Goal: Task Accomplishment & Management: Manage account settings

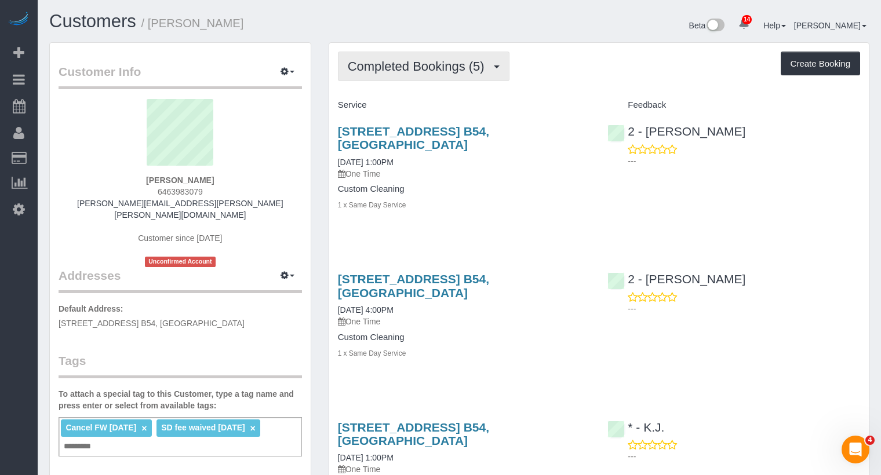
click at [409, 55] on button "Completed Bookings (5)" at bounding box center [424, 67] width 172 height 30
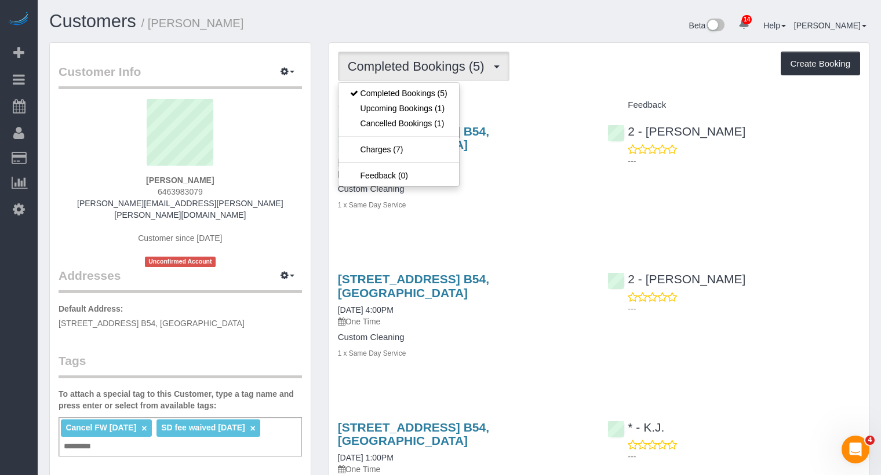
click at [560, 106] on h4 "Service" at bounding box center [464, 105] width 253 height 10
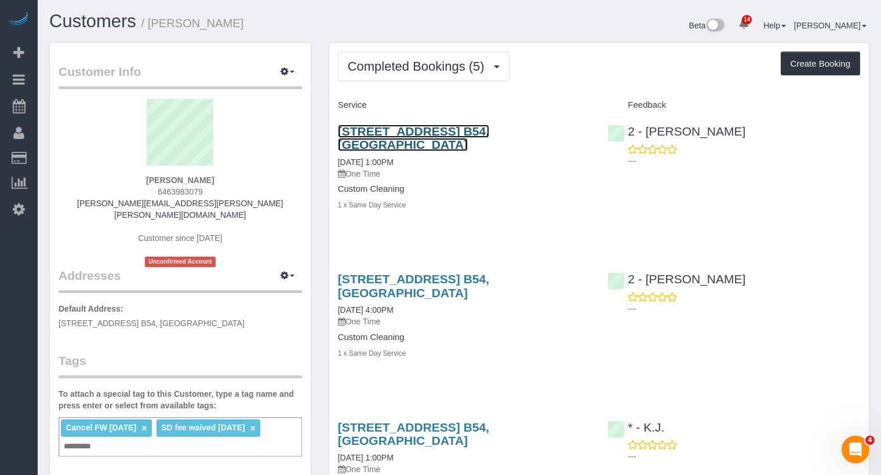
click at [489, 129] on link "20 Columbia Place, Apt. B54, Brooklyn, NY 11201" at bounding box center [413, 138] width 151 height 27
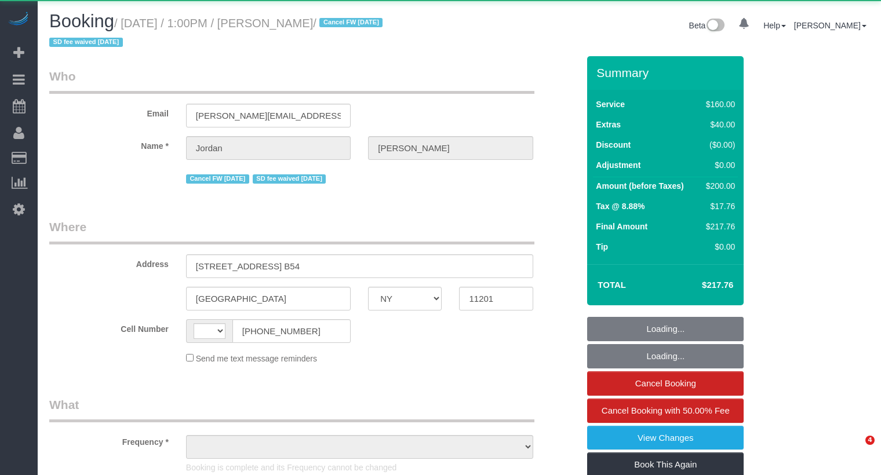
select select "NY"
select select "string:US"
select select "object:1046"
select select "number:62"
select select "number:76"
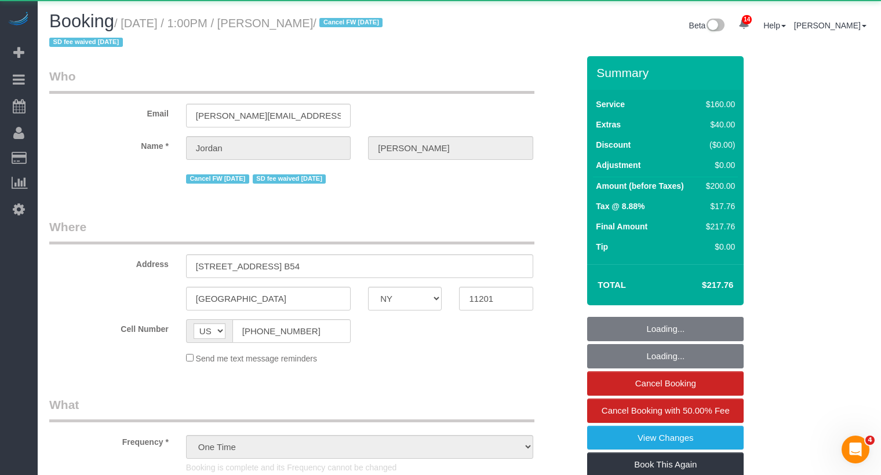
select select "number:15"
select select "number:7"
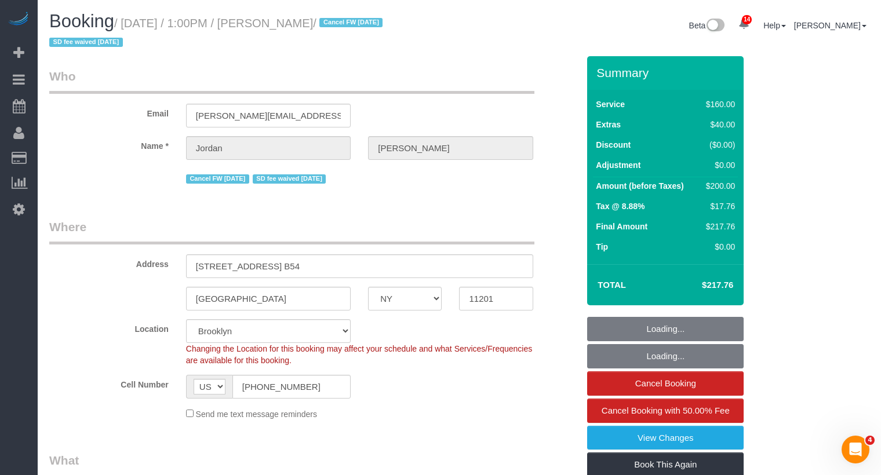
select select "spot6"
select select "string:stripe-pm_1PXPMM4VGloSiKo7cHJGEYQD"
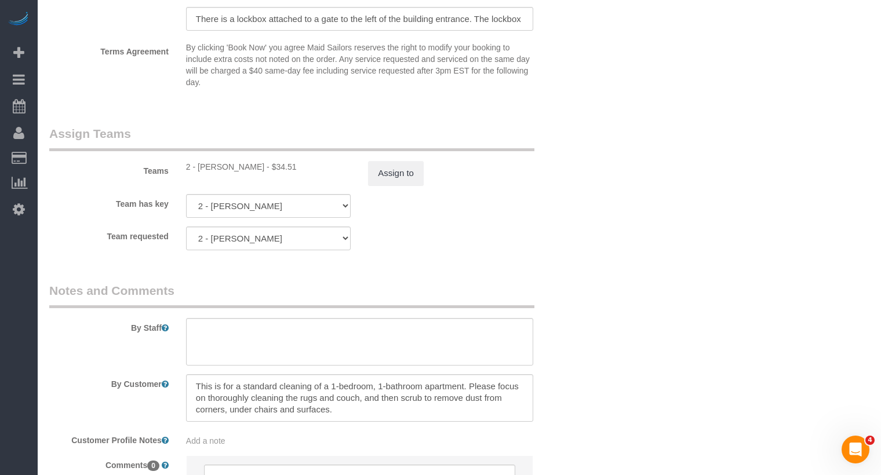
scroll to position [1190, 0]
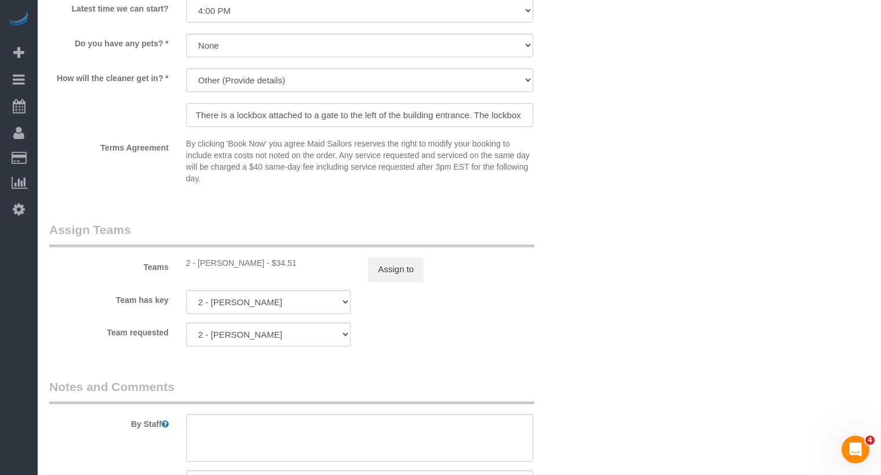
click at [415, 115] on input "There is a lockbox attached to a gate to the left of the building entrance. The…" at bounding box center [359, 115] width 347 height 24
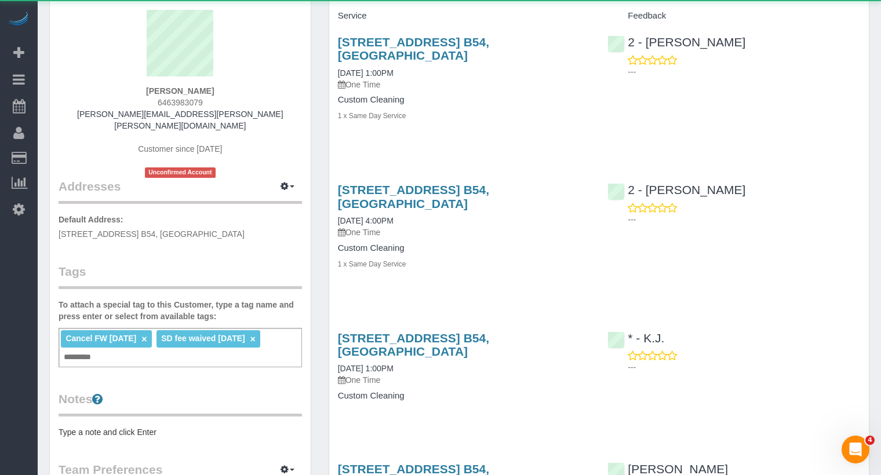
scroll to position [93, 0]
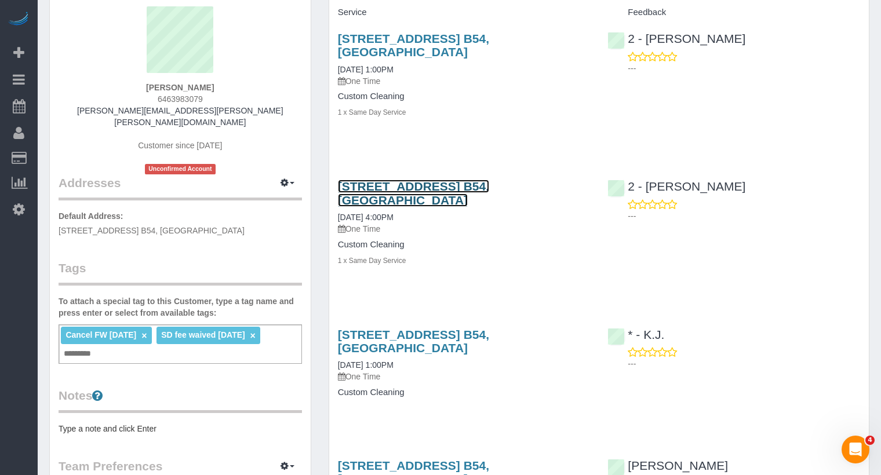
click at [441, 186] on link "20 Columbia Place, Apt. B54, Brooklyn, NY 11201" at bounding box center [413, 193] width 151 height 27
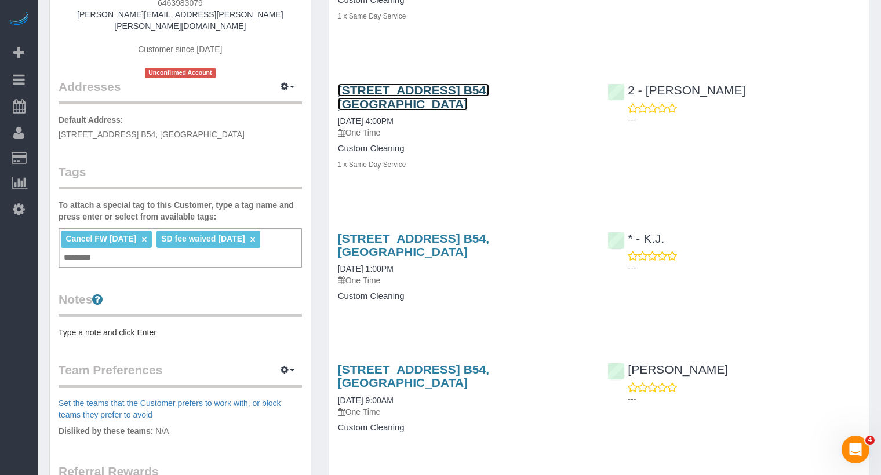
scroll to position [286, 0]
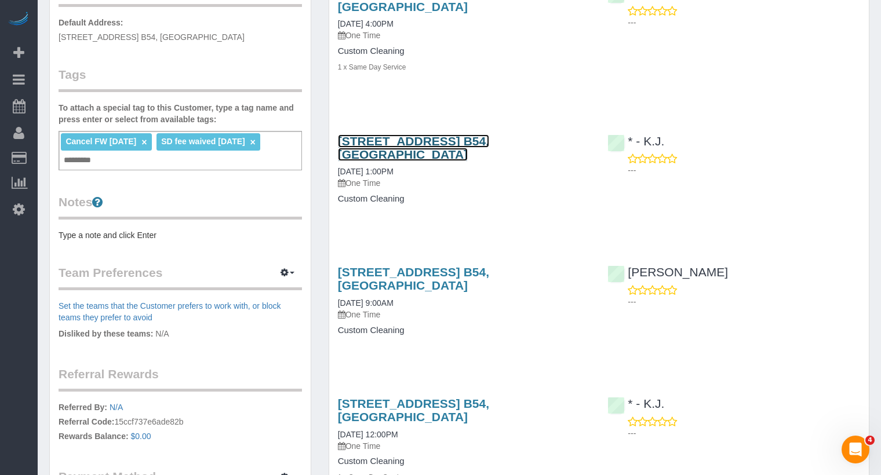
click at [489, 138] on link "20 Columbia Place, Apt. B54, Brooklyn, NY 11201" at bounding box center [413, 148] width 151 height 27
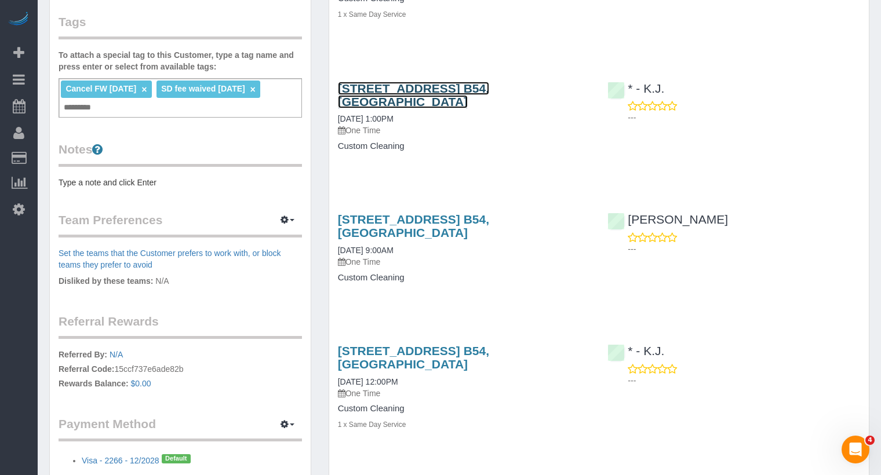
scroll to position [406, 0]
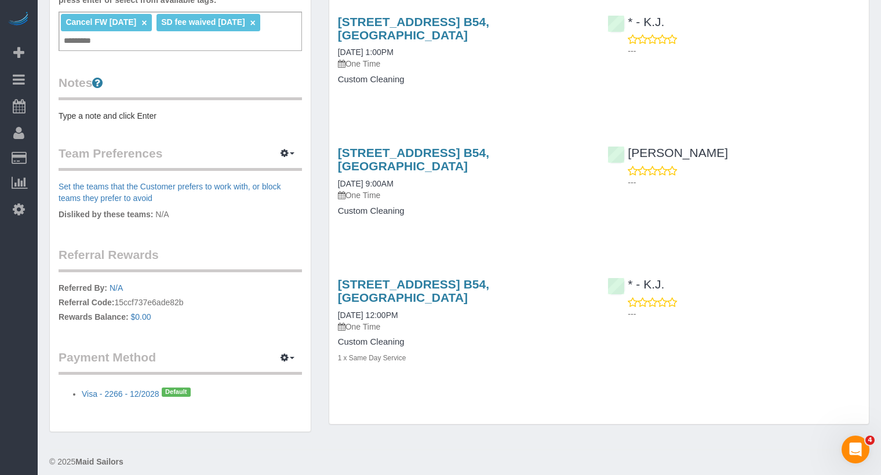
click at [511, 161] on h3 "20 Columbia Place, Apt. B54, Brooklyn, NY 11201" at bounding box center [464, 159] width 253 height 27
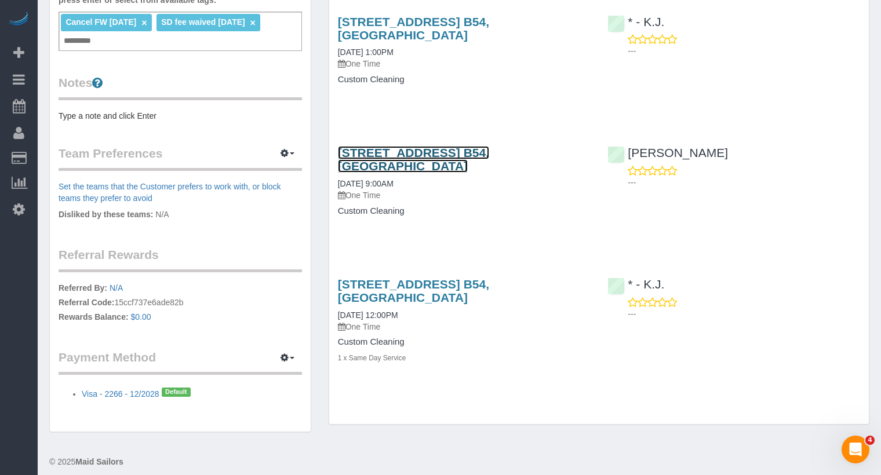
click at [489, 156] on link "20 Columbia Place, Apt. B54, Brooklyn, NY 11201" at bounding box center [413, 159] width 151 height 27
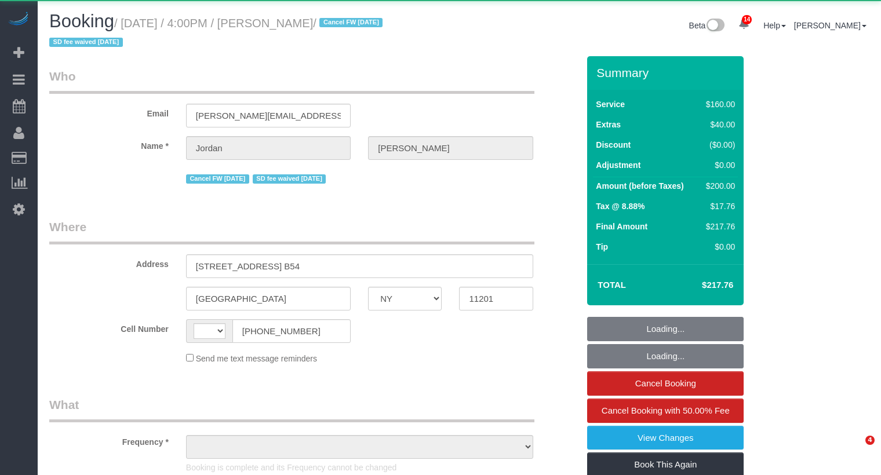
select select "NY"
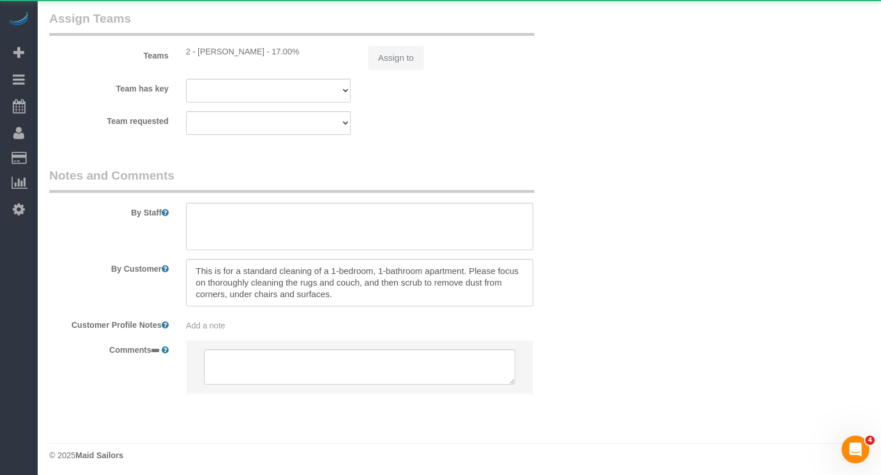
select select "string:US"
select select "object:762"
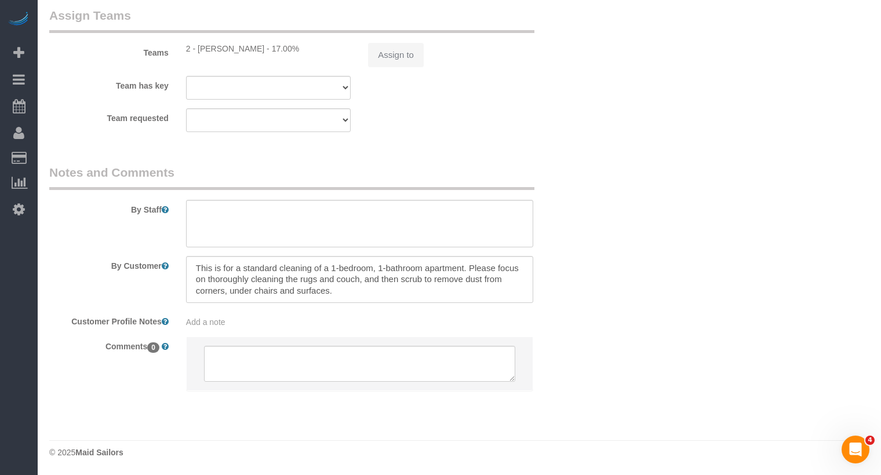
select select "spot6"
select select "number:62"
select select "number:76"
select select "number:15"
select select "number:7"
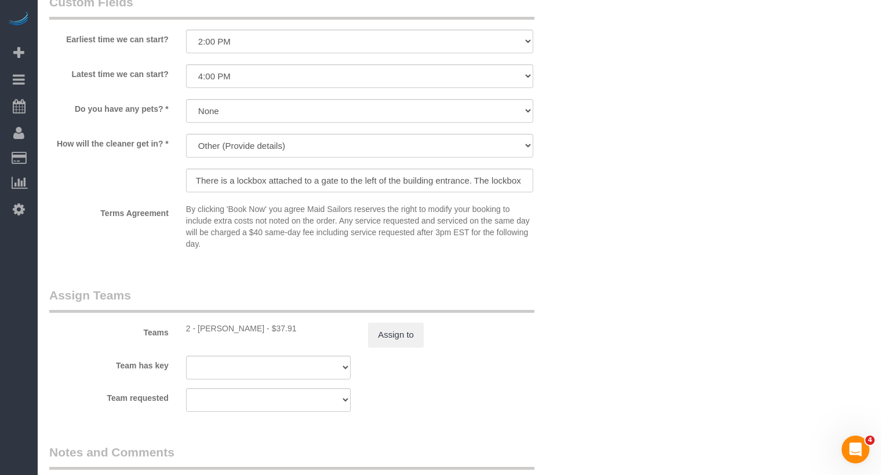
select select "object:1427"
select select "string:stripe-pm_1PXPMM4VGloSiKo7cHJGEYQD"
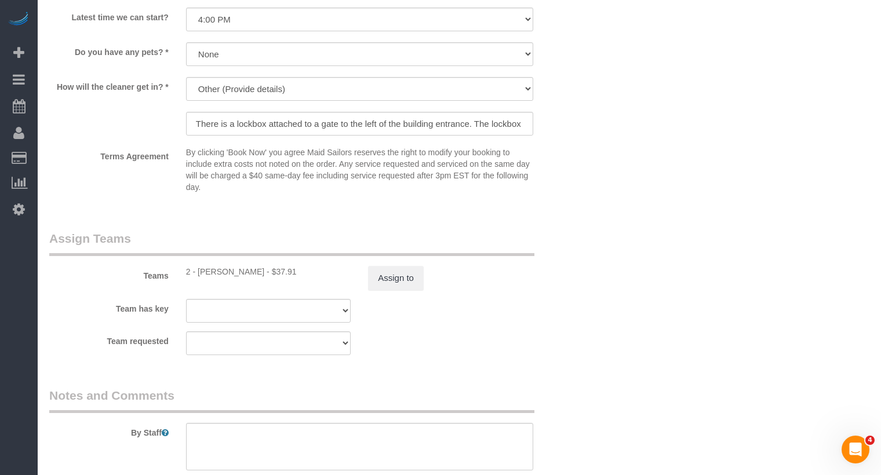
scroll to position [1165, 0]
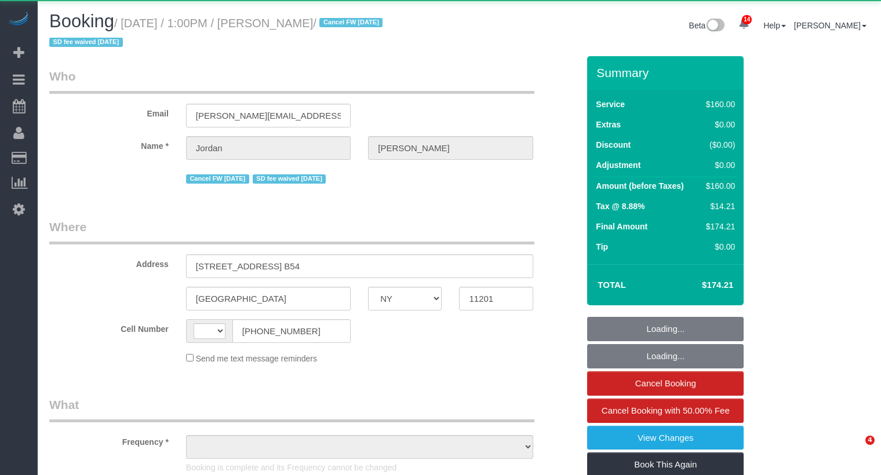
select select "NY"
select select "string:[GEOGRAPHIC_DATA]"
select select "object:897"
select select "spot6"
select select "number:89"
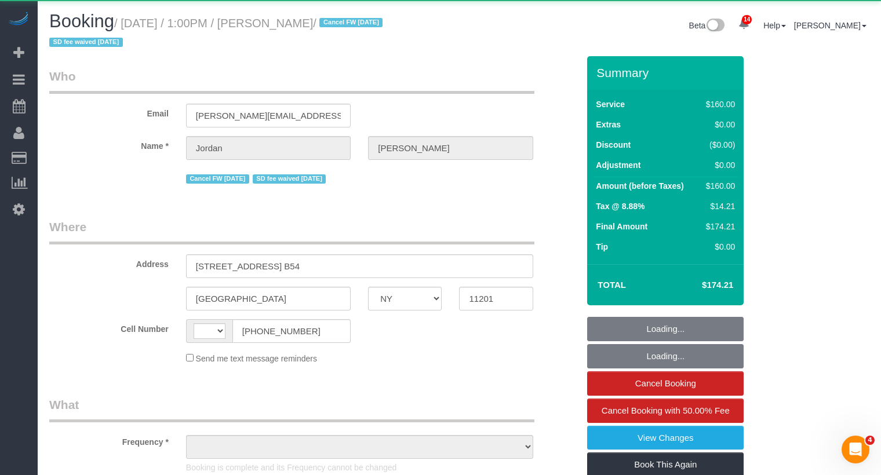
select select "number:90"
select select "number:15"
select select "number:7"
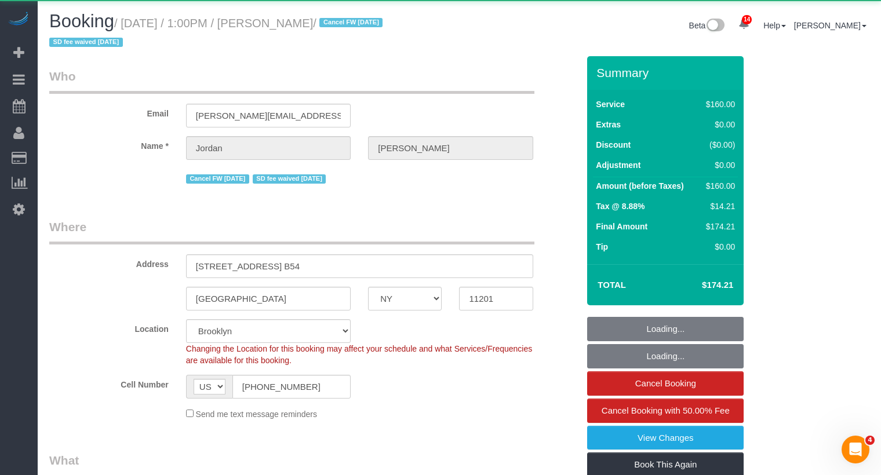
select select "string:stripe-pm_1PXPMM4VGloSiKo7cHJGEYQD"
select select "object:1424"
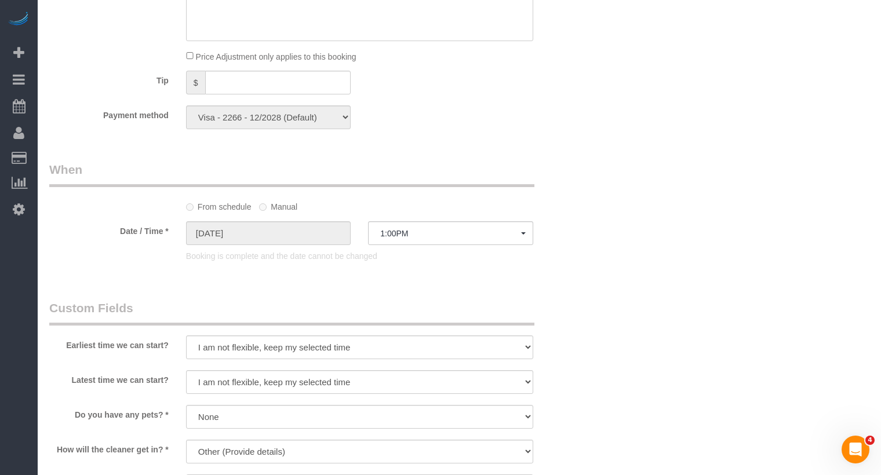
scroll to position [1085, 0]
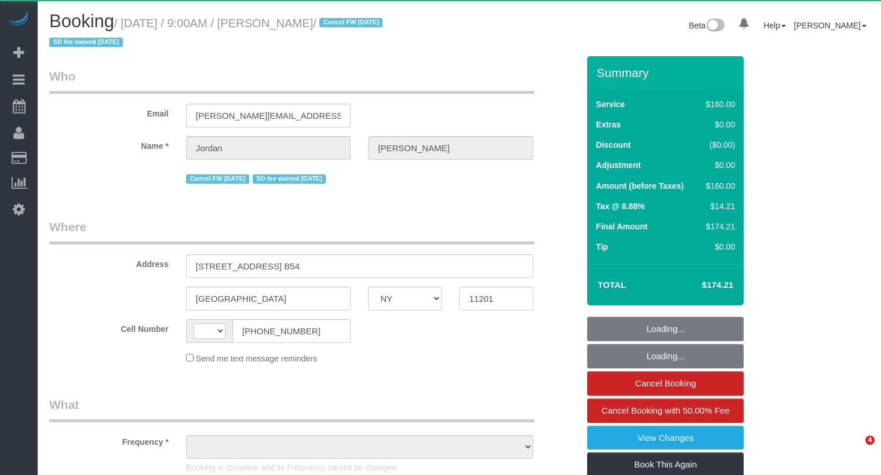
select select "NY"
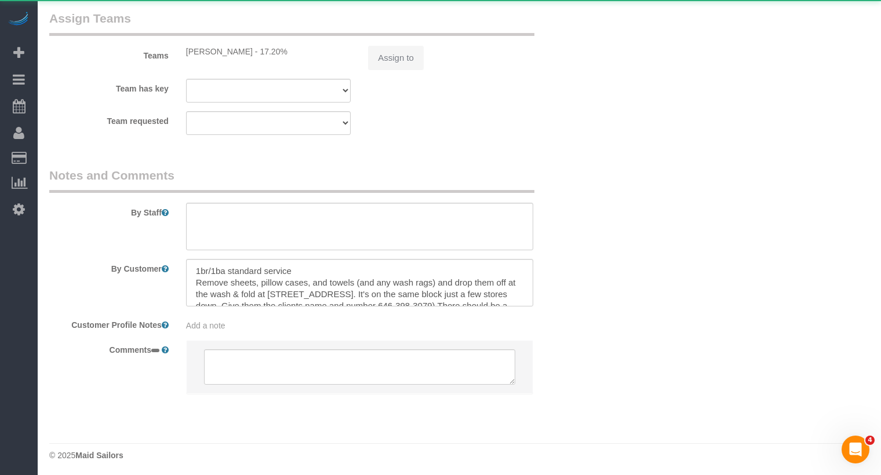
select select "string:US"
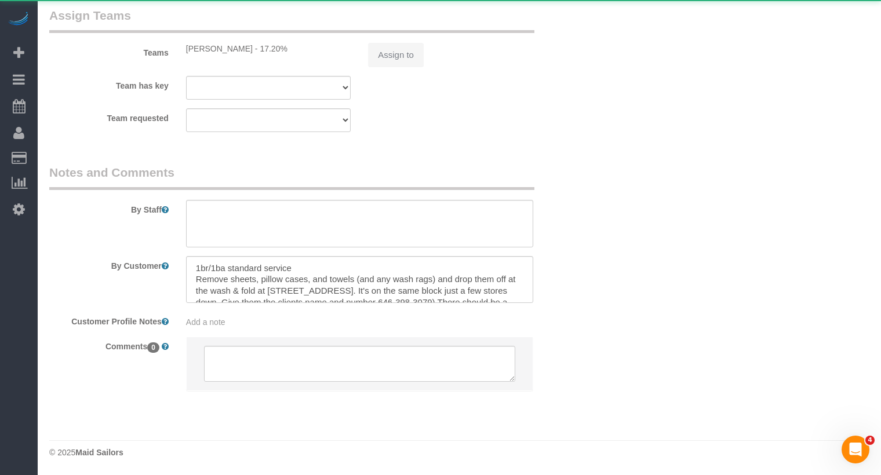
select select "object:904"
select select "string:stripe-pm_1PXPMM4VGloSiKo7cHJGEYQD"
select select "spot1"
select select "number:89"
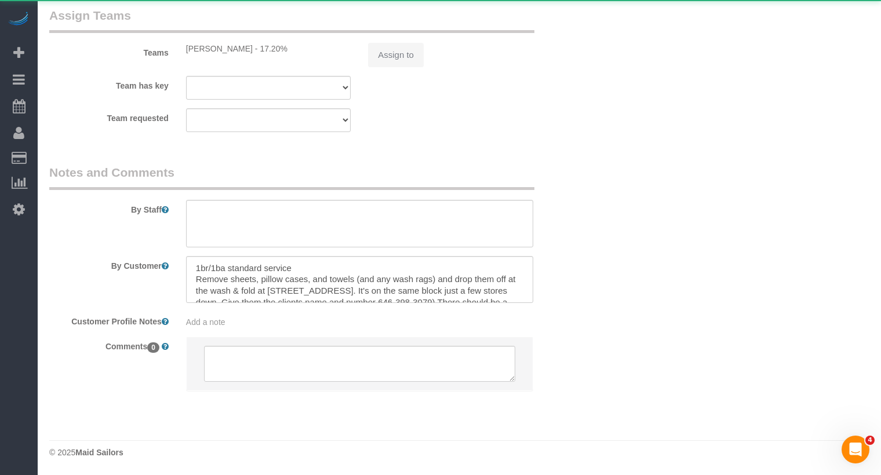
select select "number:90"
select select "number:15"
select select "number:7"
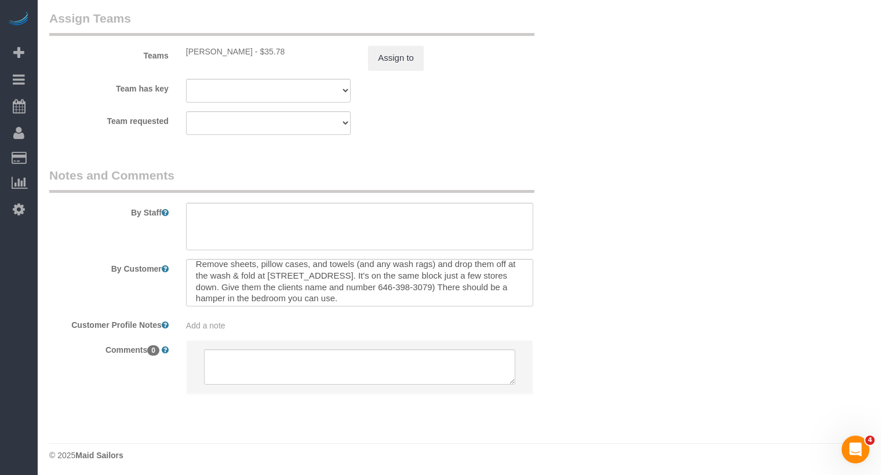
scroll to position [23, 0]
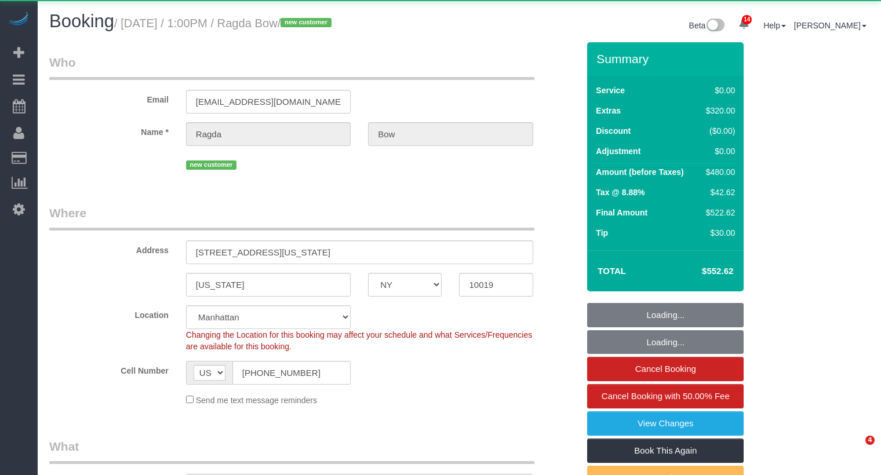
select select "NY"
select select "string:stripe-pm_1S5RXg4VGloSiKo7kpOwOv0L"
select select "1"
select select "object:853"
select select "spot1"
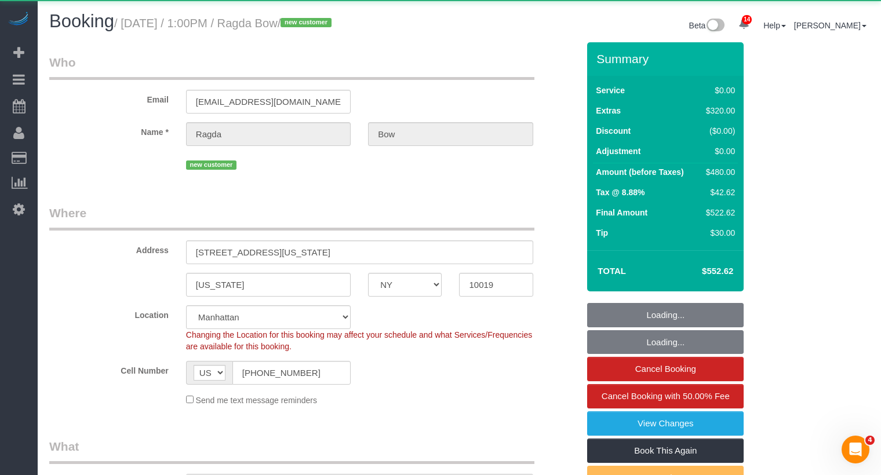
select select "number:61"
select select "number:73"
select select "number:15"
select select "number:5"
select select "1"
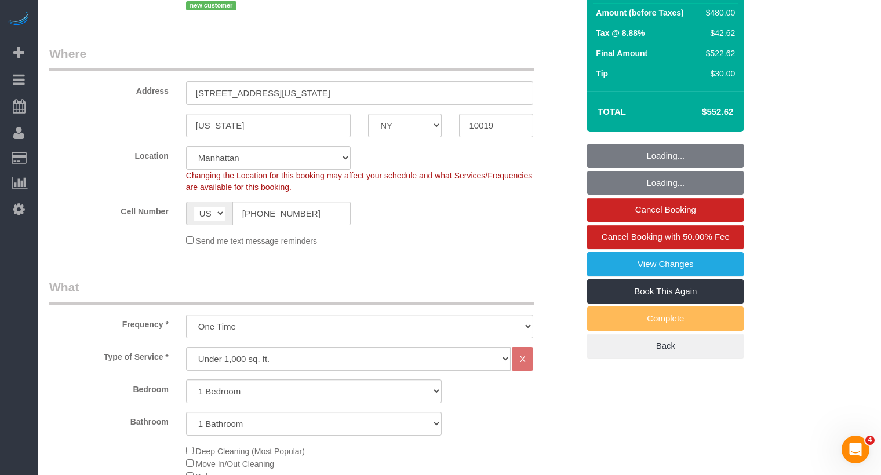
scroll to position [183, 0]
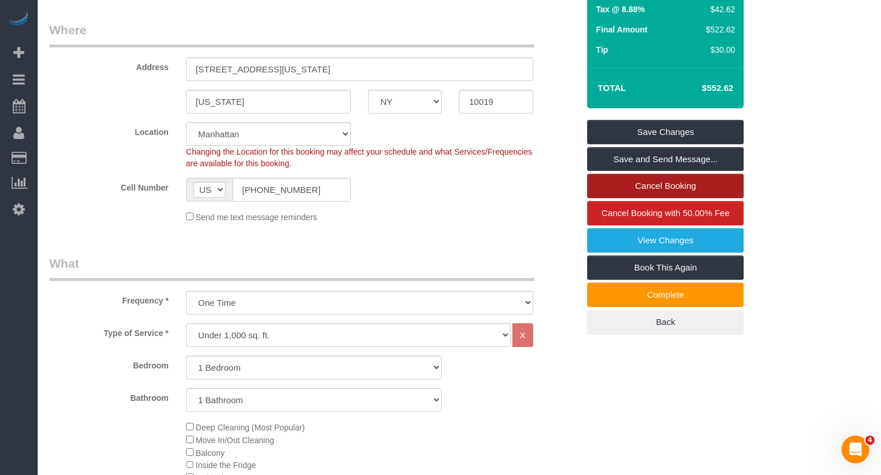
click at [638, 188] on link "Cancel Booking" at bounding box center [665, 186] width 157 height 24
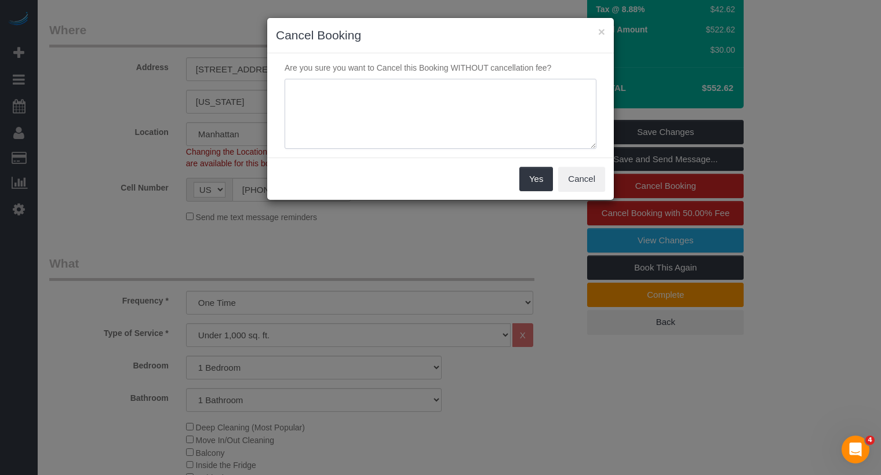
click at [451, 126] on textarea at bounding box center [441, 114] width 312 height 71
type textarea "4pm cut off- unable to confirm"
click at [533, 187] on button "Yes" at bounding box center [537, 179] width 34 height 24
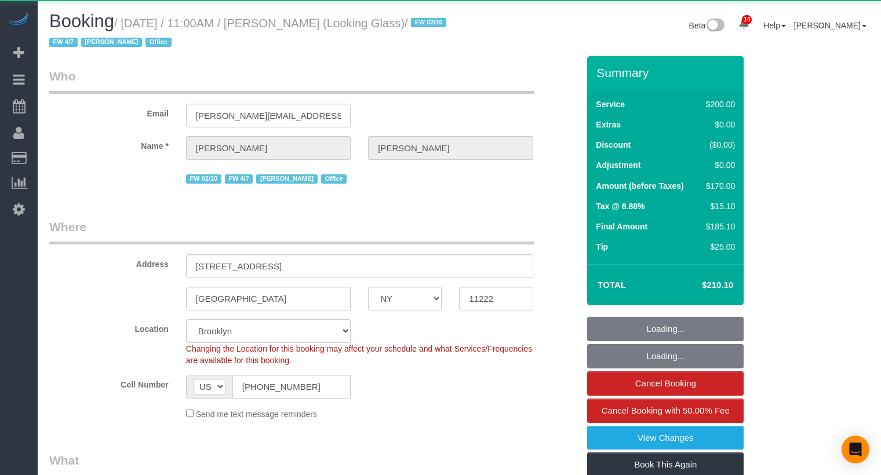
select select "NY"
select select "spot1"
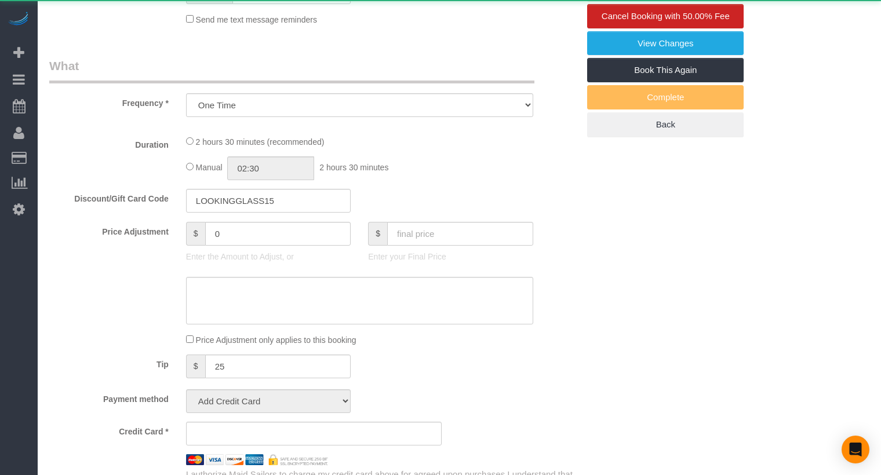
select select
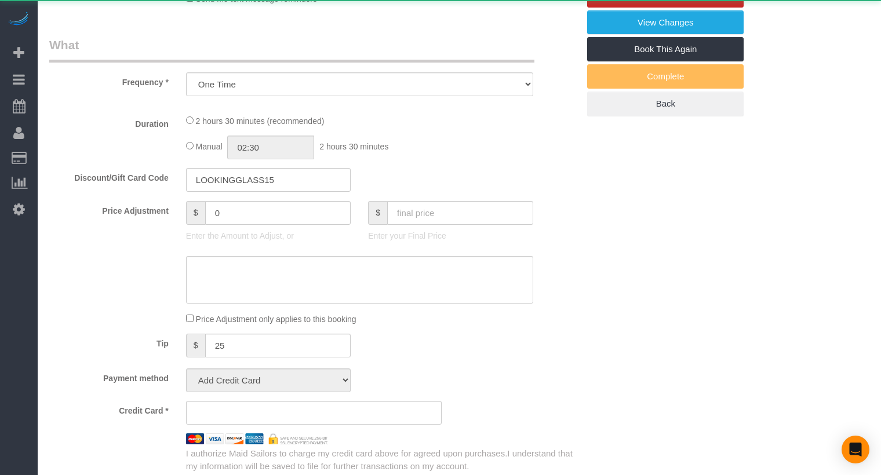
select select "object:857"
select select "spot44"
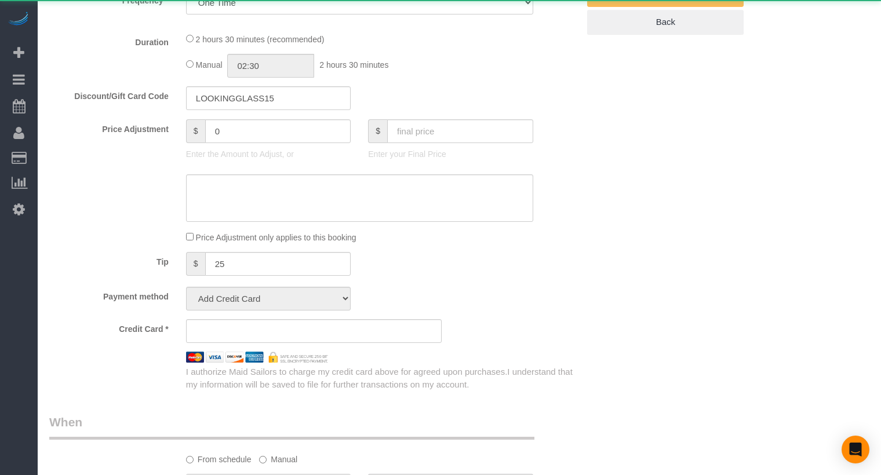
select select "150"
select select "number:59"
select select "number:73"
select select "number:15"
select select "number:5"
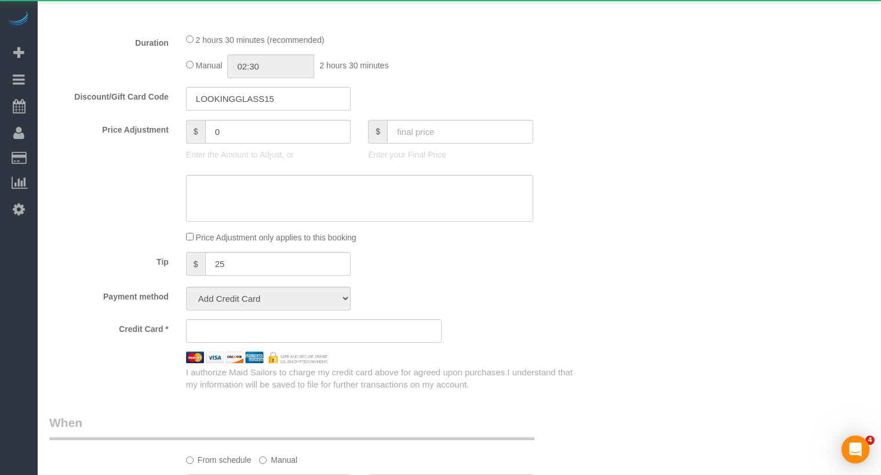
select select "string:stripe-pm_1Pk9r74VGloSiKo7ygf3bK1Q"
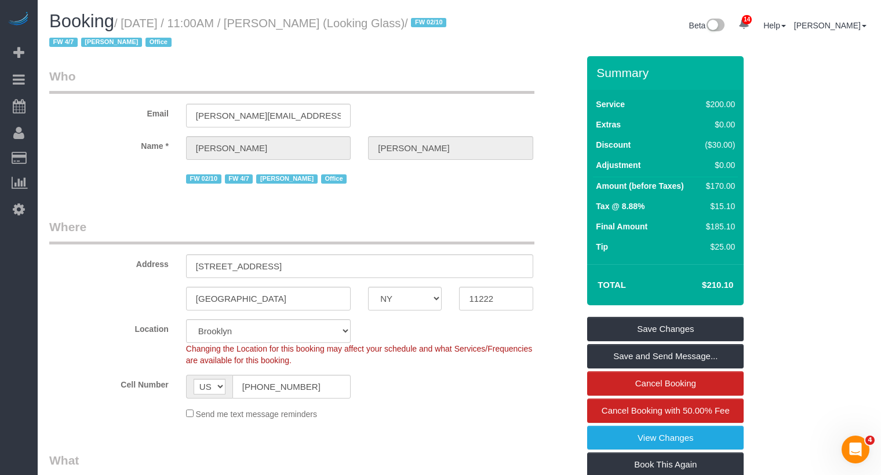
drag, startPoint x: 392, startPoint y: 21, endPoint x: 305, endPoint y: 19, distance: 87.0
click at [299, 19] on small "/ September 09, 2025 / 11:00AM / Thomas Galarce (Looking Glass) / FW 02/10 FW 4…" at bounding box center [249, 33] width 401 height 32
copy small "/ Thomas Galarce"
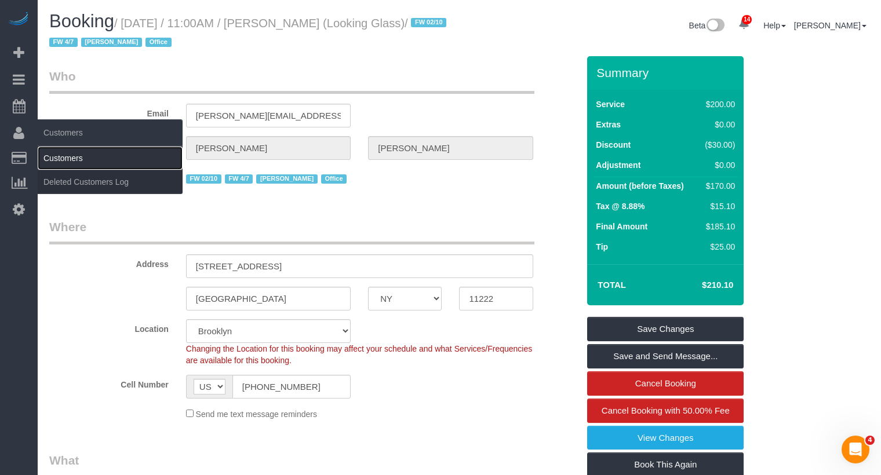
click at [53, 158] on link "Customers" at bounding box center [110, 158] width 145 height 23
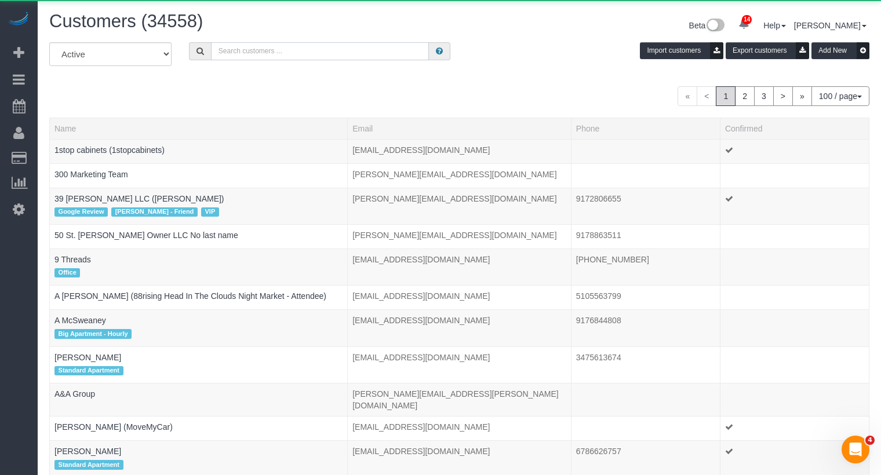
click at [281, 45] on input "text" at bounding box center [320, 51] width 219 height 18
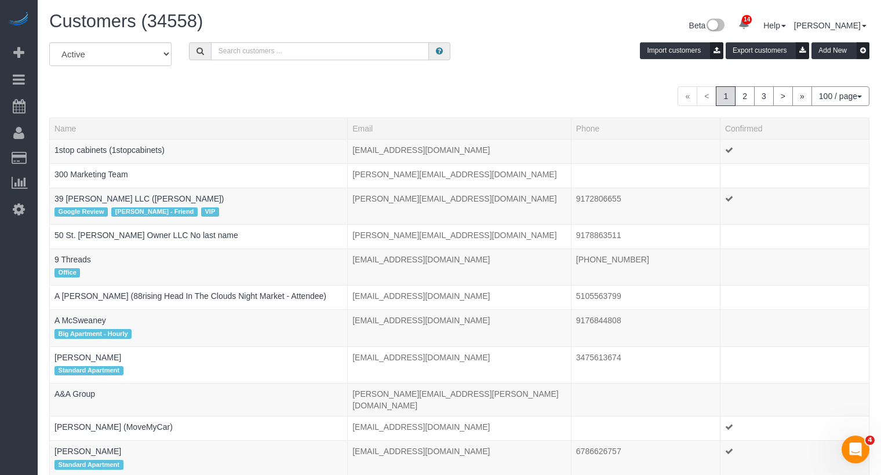
paste input "/ Thomas Galarce"
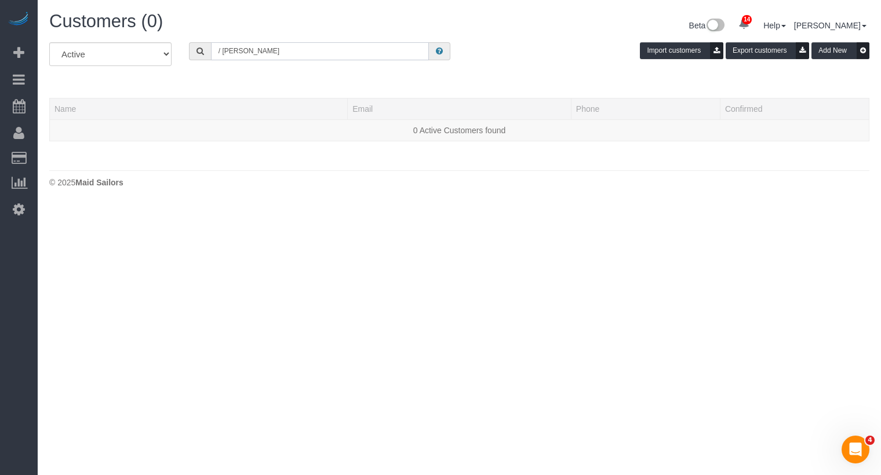
click at [224, 51] on input "/ Thomas Galarce" at bounding box center [320, 51] width 219 height 18
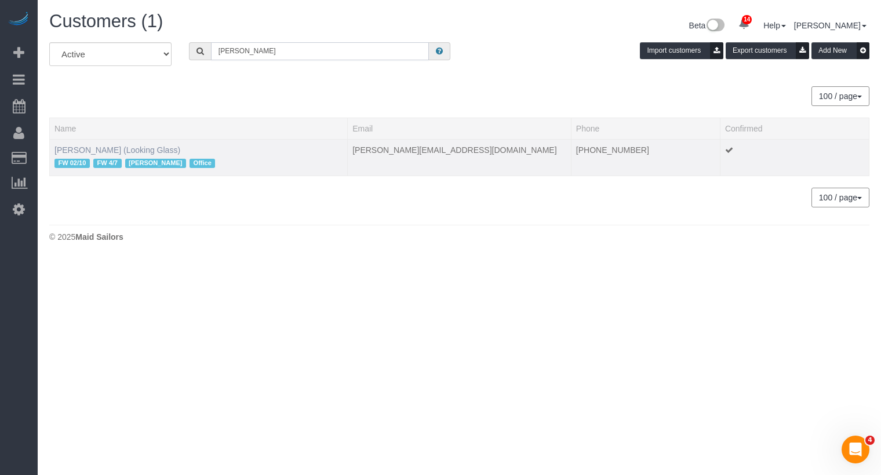
type input "Thomas Galarce"
click at [109, 146] on link "Thomas Galarce (Looking Glass)" at bounding box center [118, 150] width 126 height 9
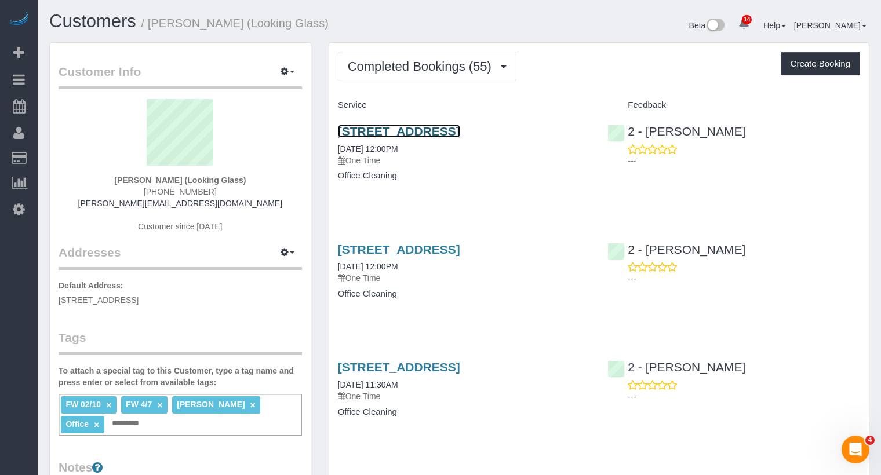
click at [411, 133] on link "190 West Street, Suite 18, Brooklyn, NY 11222" at bounding box center [399, 131] width 122 height 13
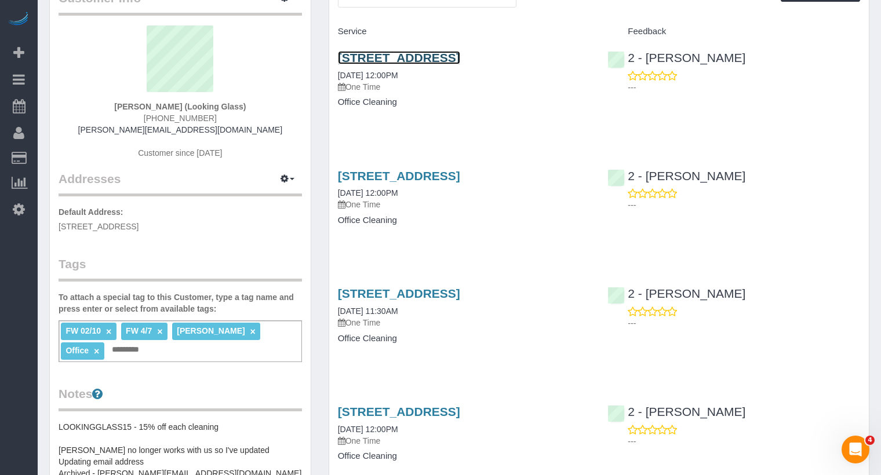
scroll to position [108, 0]
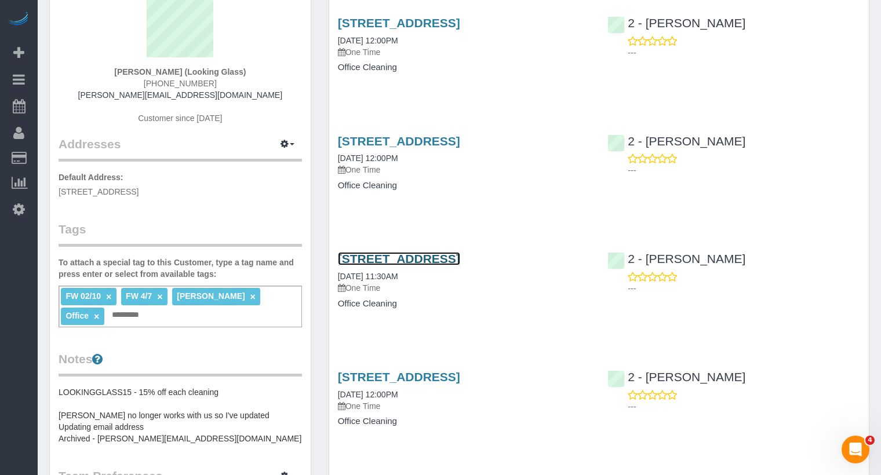
click at [390, 266] on link "190 West Street, Suite 18, Brooklyn, NY 11222" at bounding box center [399, 258] width 122 height 13
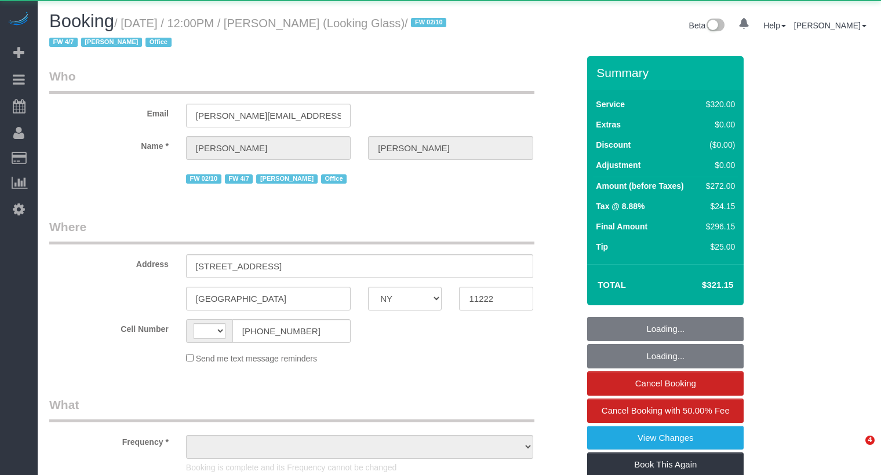
select select "NY"
select select "string:[GEOGRAPHIC_DATA]"
select select "object:767"
select select "240"
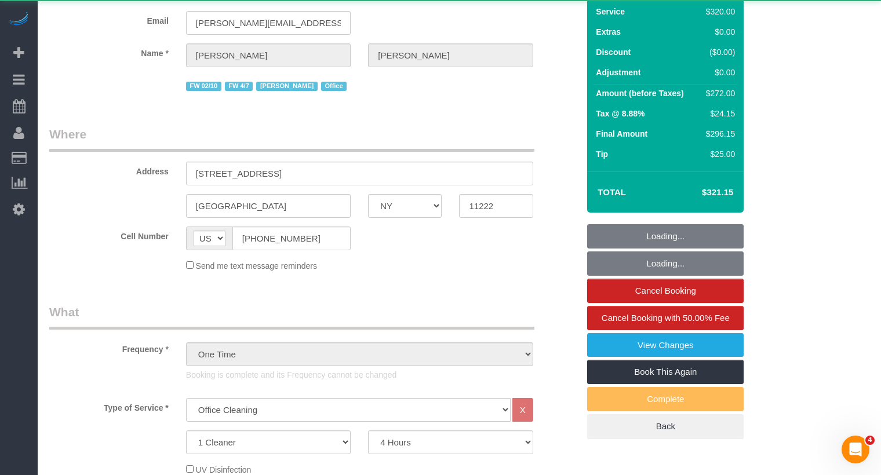
select select "spot6"
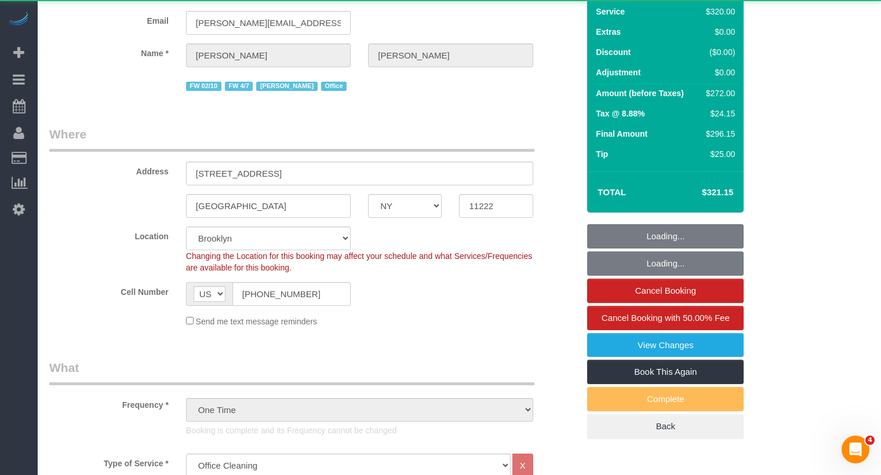
select select "object:1009"
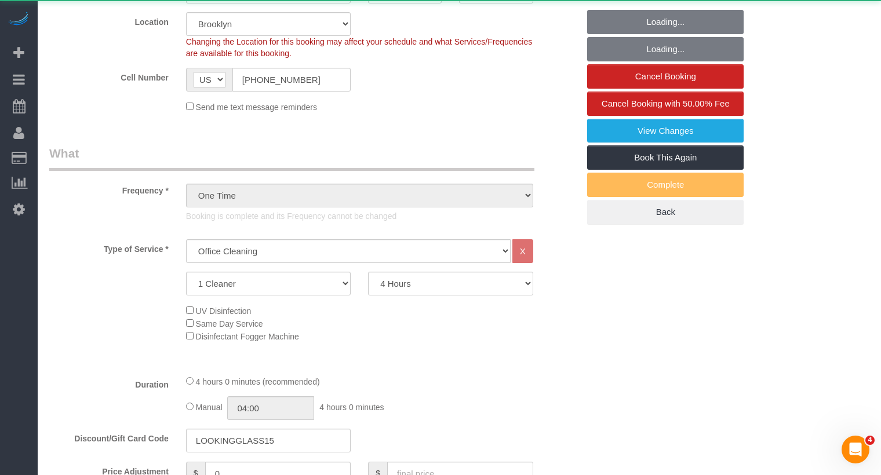
scroll to position [468, 0]
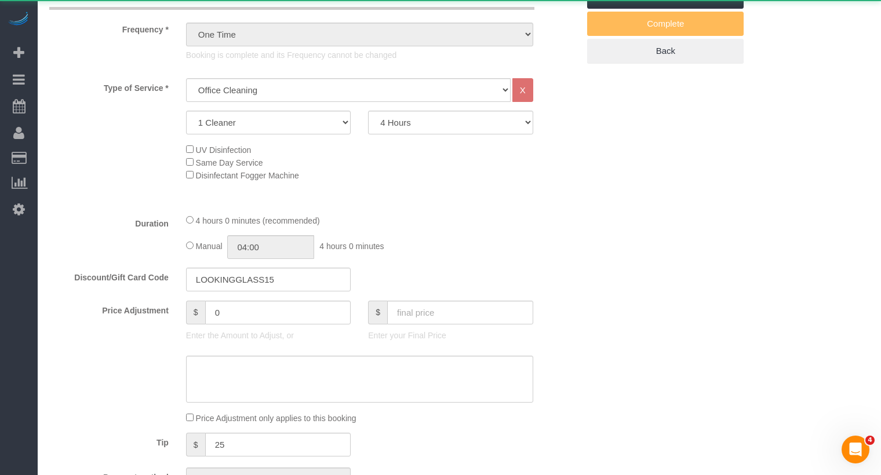
select select "string:stripe-pm_1Pk9r74VGloSiKo7ygf3bK1Q"
select select "number:60"
select select "number:73"
select select "number:15"
select select "number:6"
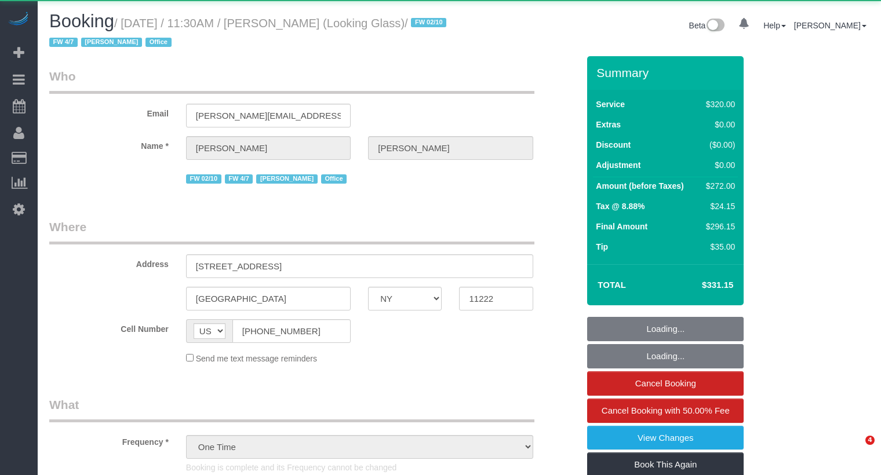
select select "NY"
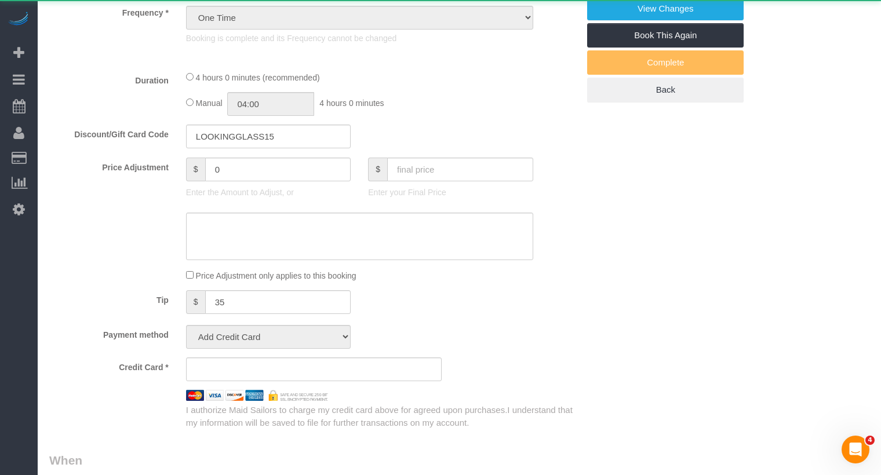
select select "240"
select select "number:59"
select select "number:72"
select select "number:15"
select select "number:6"
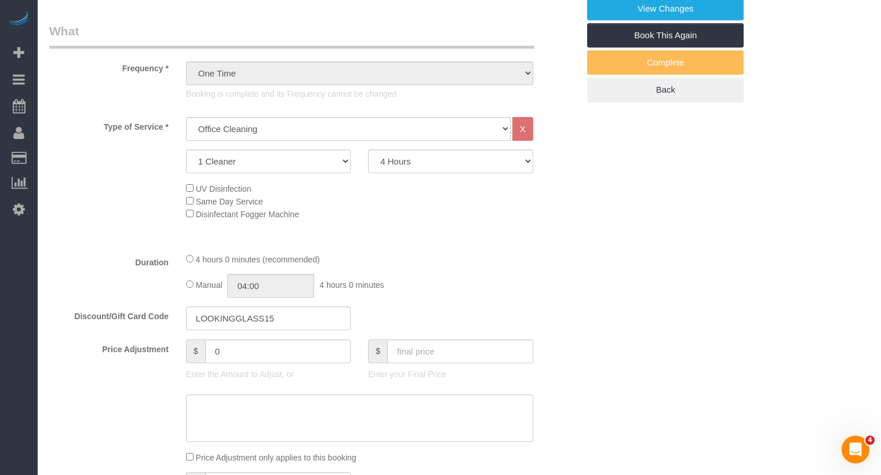
select select "object:1399"
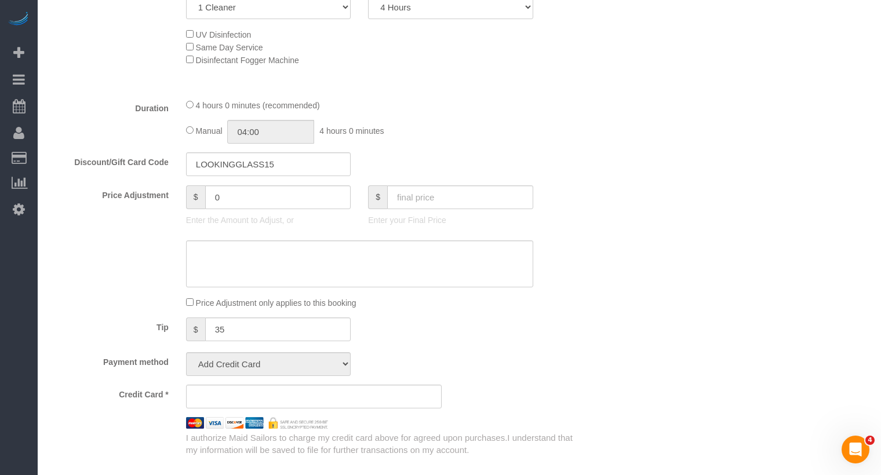
select select "string:stripe-pm_1Pk9r74VGloSiKo7ygf3bK1Q"
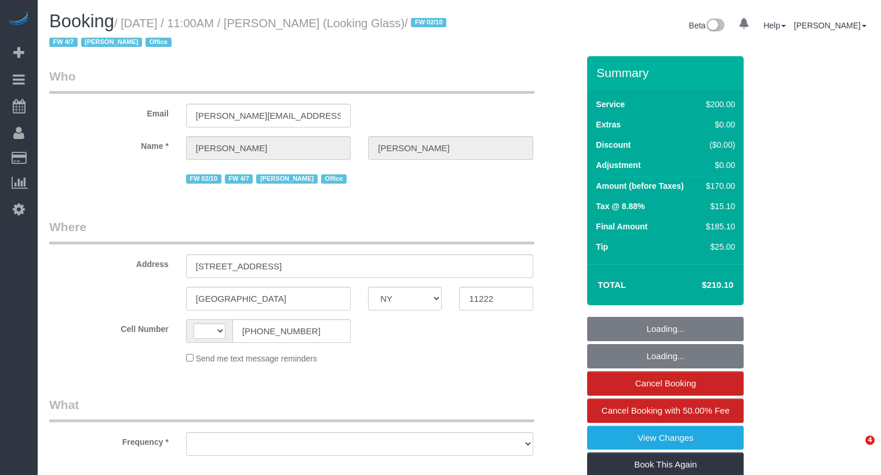
select select "NY"
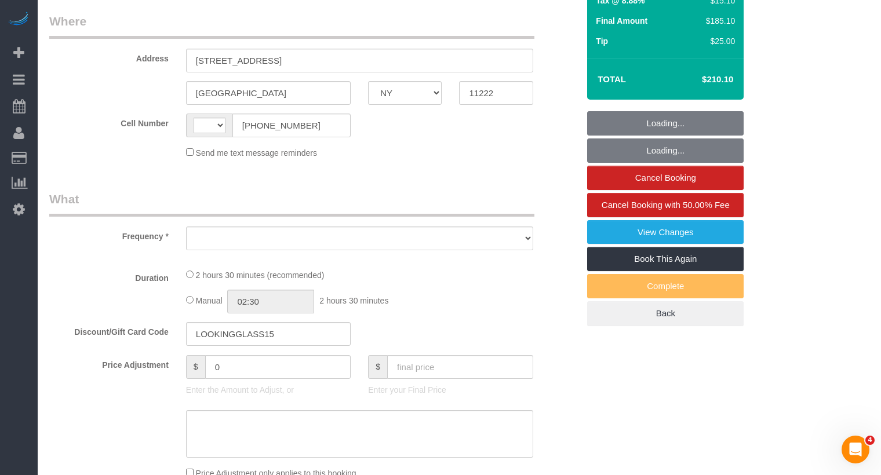
scroll to position [217, 0]
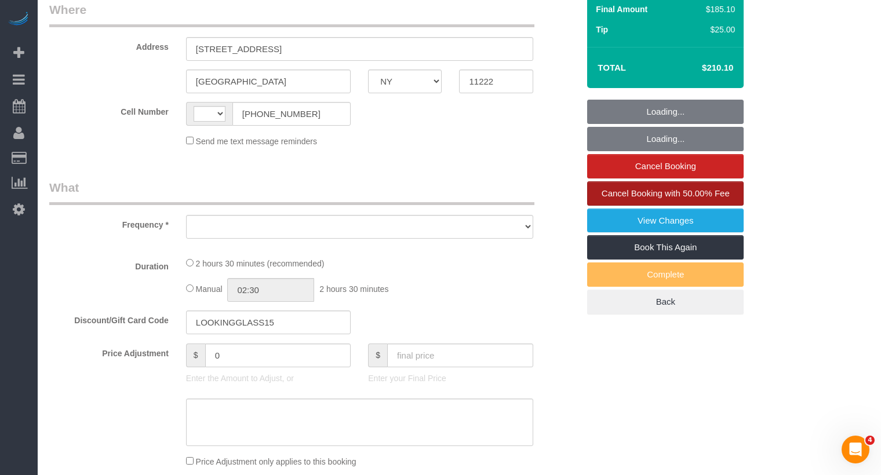
select select "string:[GEOGRAPHIC_DATA]"
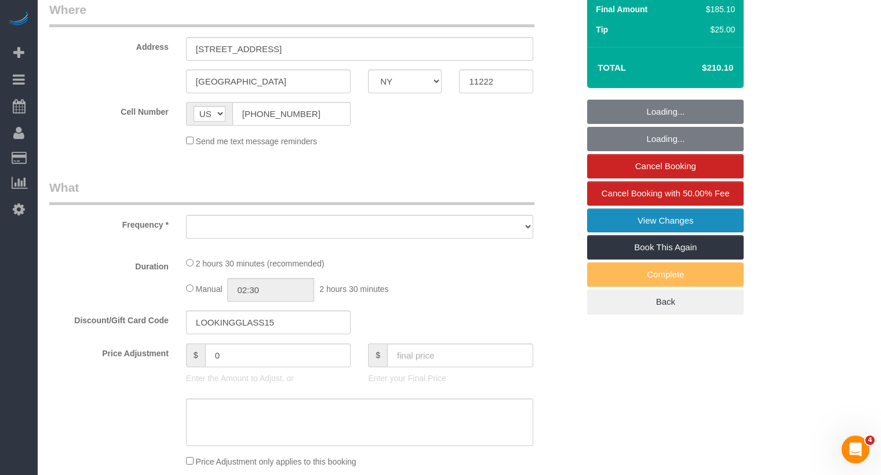
select select "object:762"
select select "150"
select select "number:59"
select select "number:73"
select select "number:15"
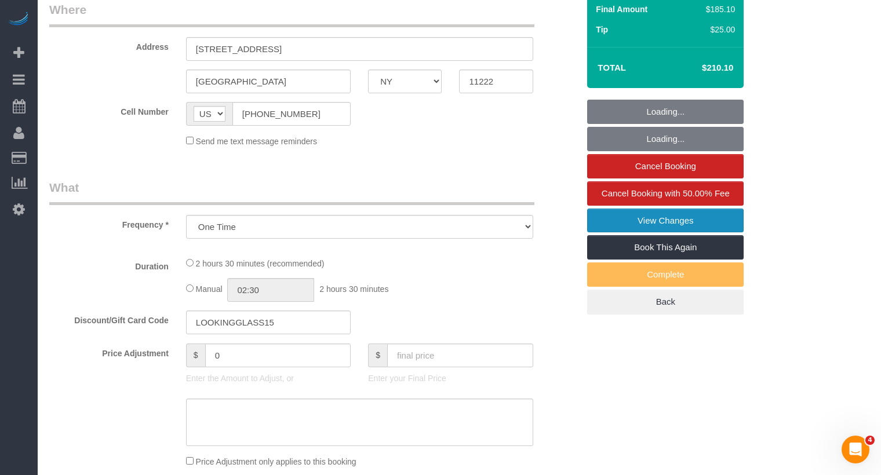
select select "number:5"
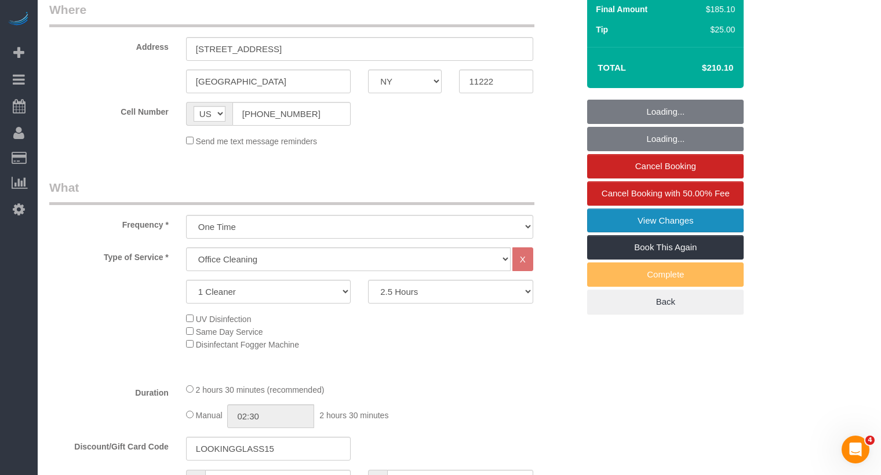
click at [622, 214] on link "View Changes" at bounding box center [665, 221] width 157 height 24
select select "spot1"
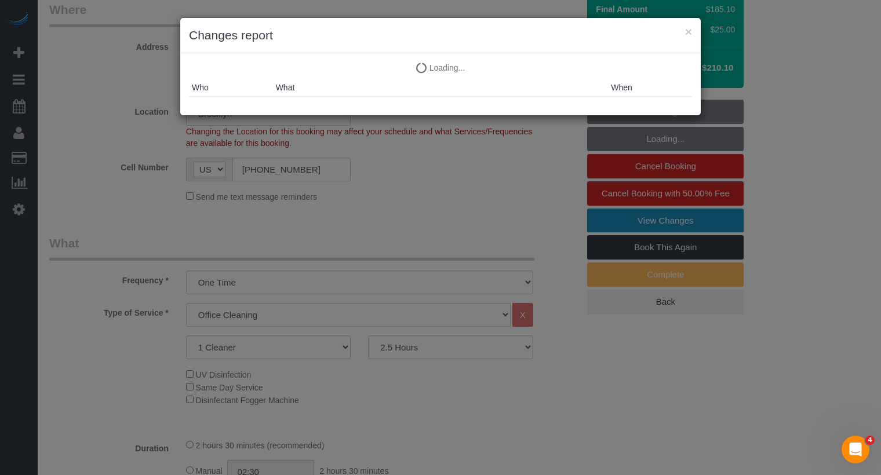
select select "object:1019"
select select "string:stripe-pm_1Pk9r74VGloSiKo7ygf3bK1Q"
select select "spot44"
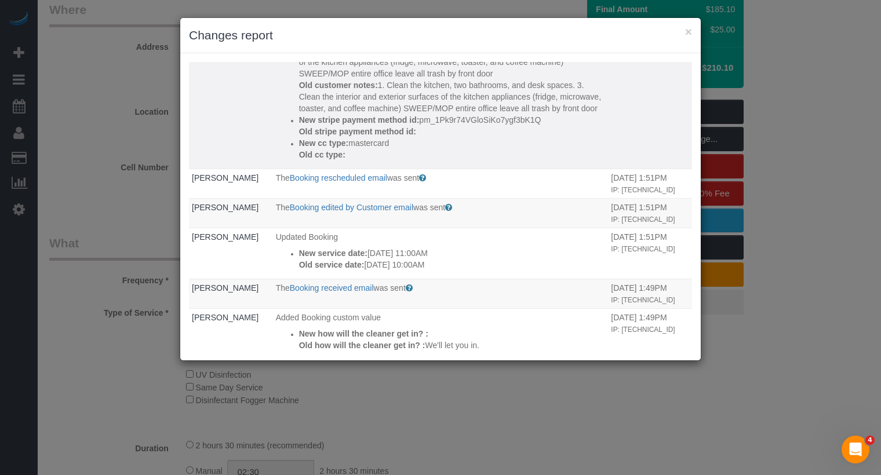
scroll to position [1180, 0]
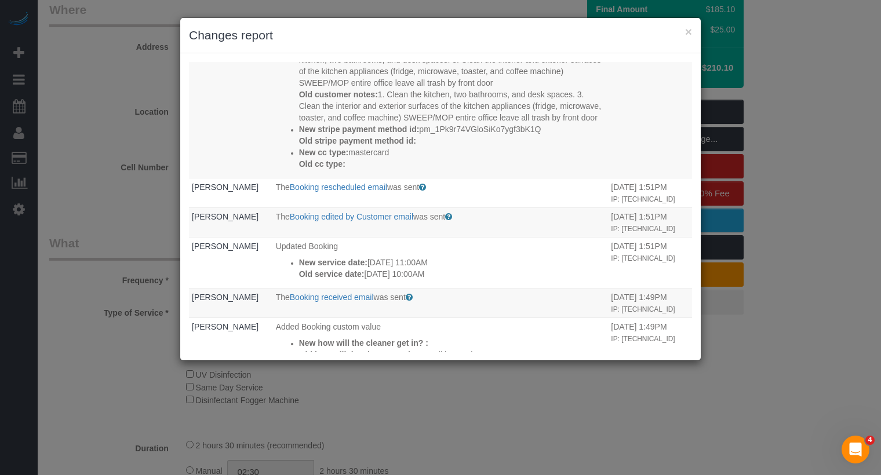
click at [693, 33] on div "× Changes report" at bounding box center [440, 35] width 521 height 35
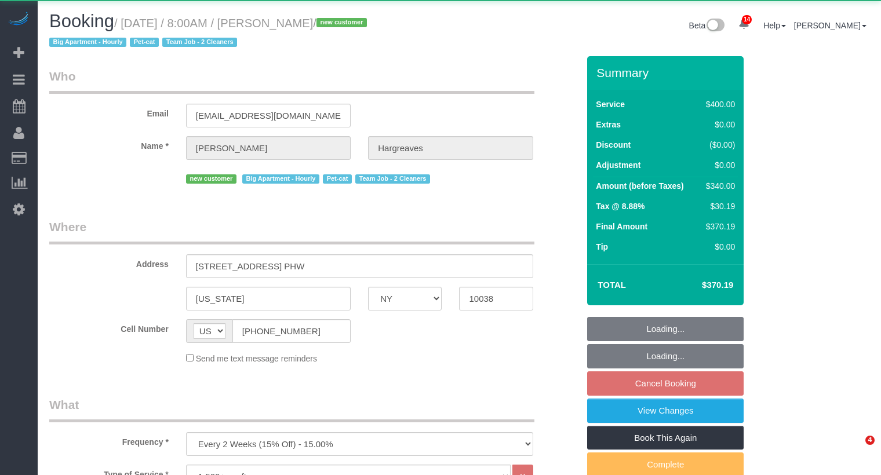
select select "NY"
select select "150"
select select "object:1004"
select select "string:stripe-pm_1S4ki04VGloSiKo7PWHv9wU8"
select select "spot1"
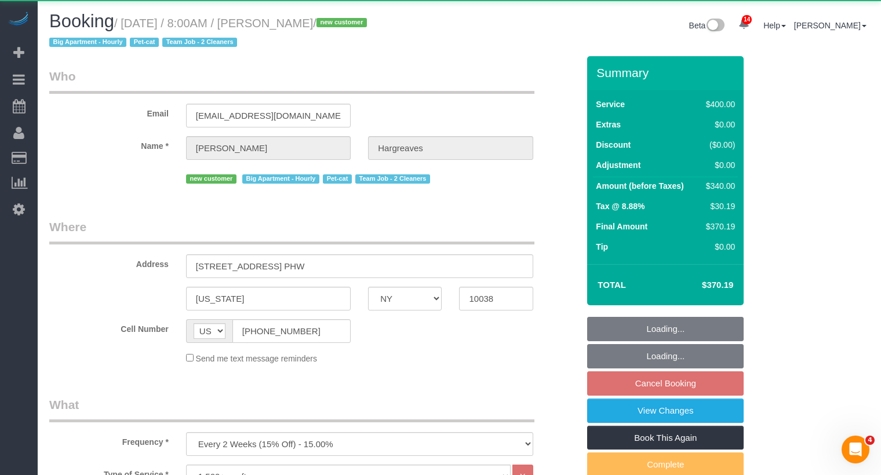
select select "number:89"
select select "number:90"
select select "number:14"
select select "number:5"
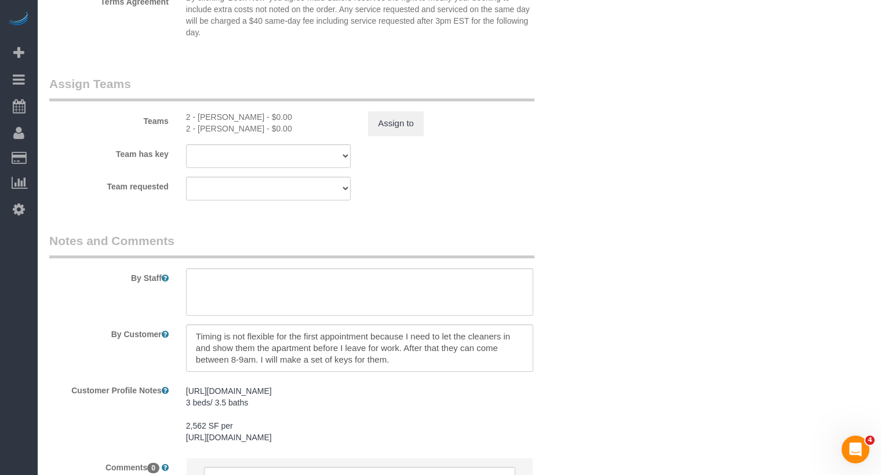
scroll to position [1384, 0]
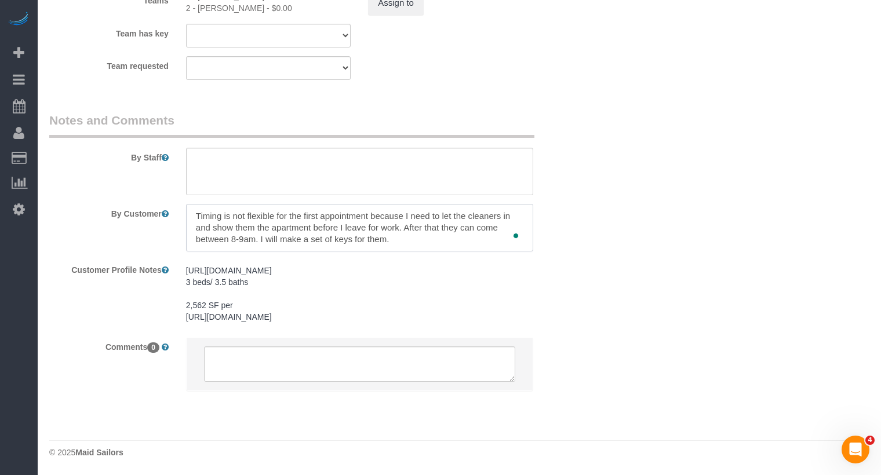
drag, startPoint x: 343, startPoint y: 231, endPoint x: 148, endPoint y: 193, distance: 198.7
click at [148, 193] on sui-booking-comments "By Staff By Customer Customer Profile Notes [URL][DOMAIN_NAME] 3 beds/ 3.5 bath…" at bounding box center [313, 258] width 529 height 292
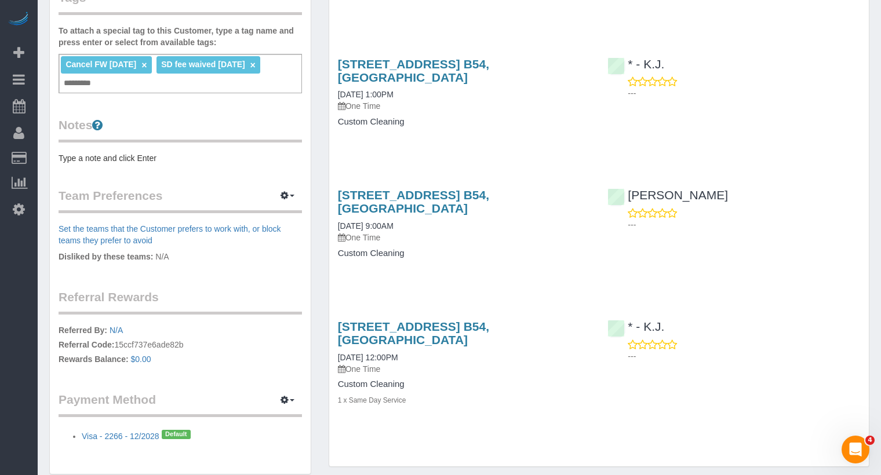
scroll to position [406, 0]
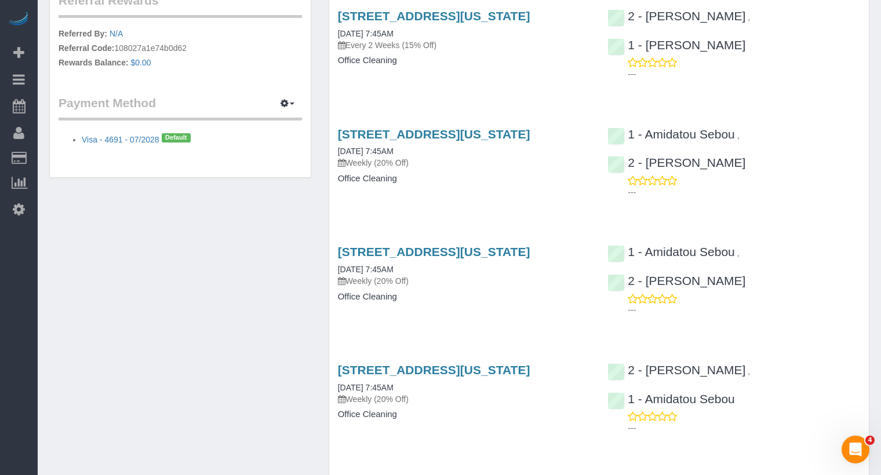
scroll to position [797, 0]
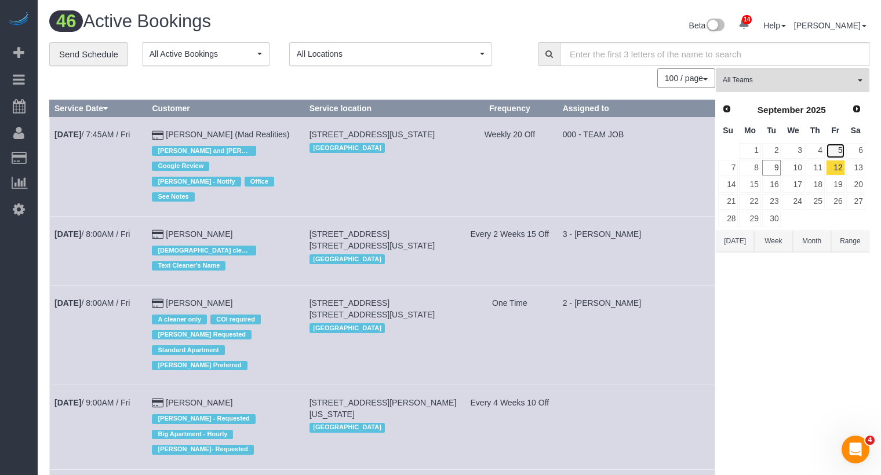
click at [837, 151] on link "5" at bounding box center [835, 151] width 19 height 16
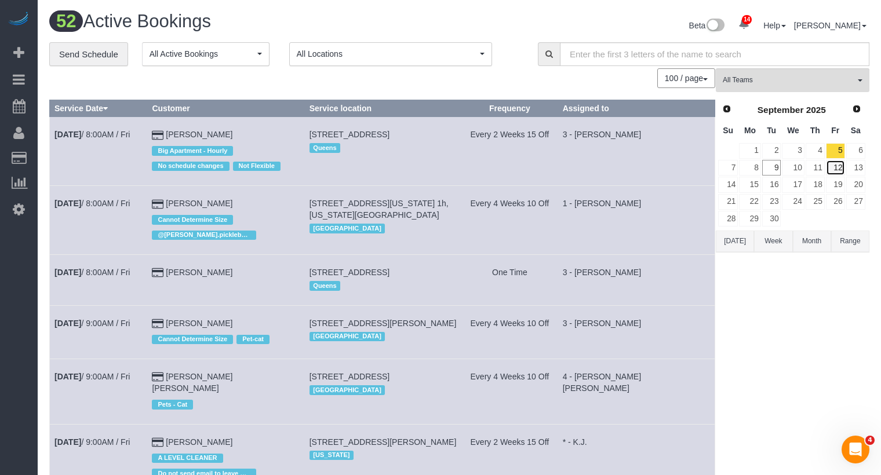
click at [840, 160] on link "12" at bounding box center [835, 168] width 19 height 16
